Goal: Check status: Check status

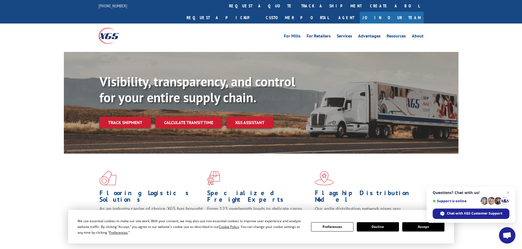
click at [417, 229] on button "Accept" at bounding box center [423, 227] width 42 height 9
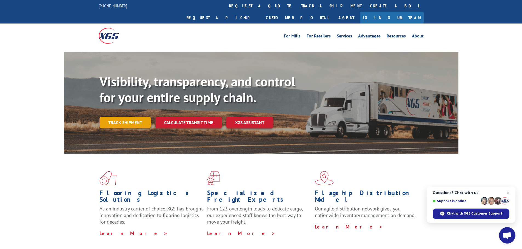
click at [117, 117] on link "Track shipment" at bounding box center [124, 122] width 51 height 11
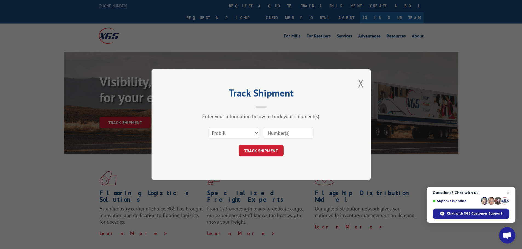
click at [280, 133] on input at bounding box center [288, 132] width 50 height 11
paste input "17323280"
type input "17323280"
click button "TRACK SHIPMENT" at bounding box center [260, 150] width 45 height 11
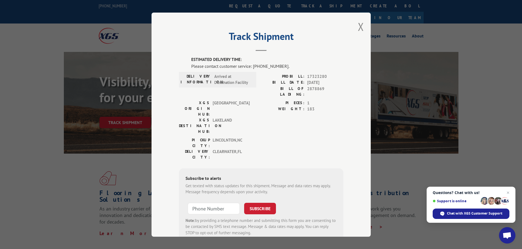
click at [304, 74] on div "PROBILL: 17323280" at bounding box center [302, 76] width 82 height 6
drag, startPoint x: 286, startPoint y: 75, endPoint x: 328, endPoint y: 73, distance: 41.6
click at [328, 73] on div "PROBILL: 17323280" at bounding box center [302, 76] width 82 height 6
copy div "PROBILL: 17323280"
click at [455, 214] on span "Chat with XGS Customer Support" at bounding box center [474, 213] width 55 height 5
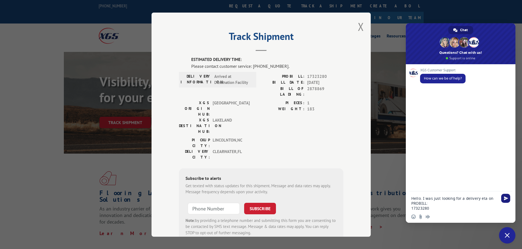
type textarea "Hello. I was just looking for a delivery eta on PROBILL: 17323280"
click at [503, 200] on span "Send" at bounding box center [505, 199] width 4 height 4
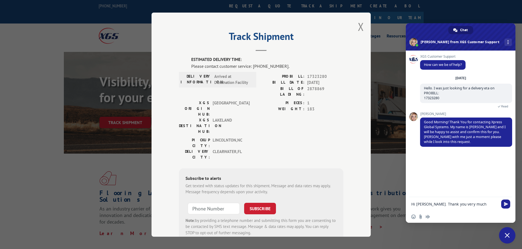
type textarea "Hi [PERSON_NAME]. Thank you very much."
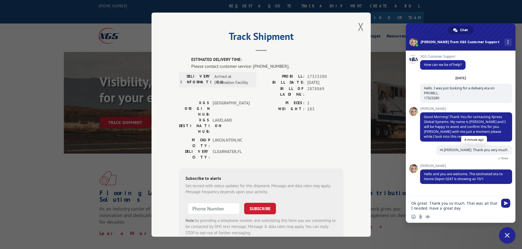
type textarea "Ok great. Thank you so much. That was all that I needed. Have a great day."
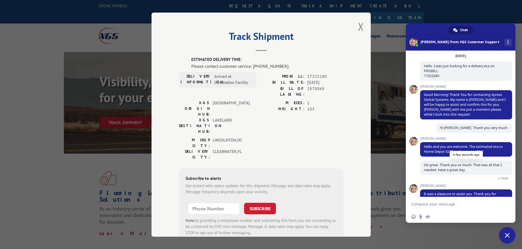
scroll to position [67, 0]
